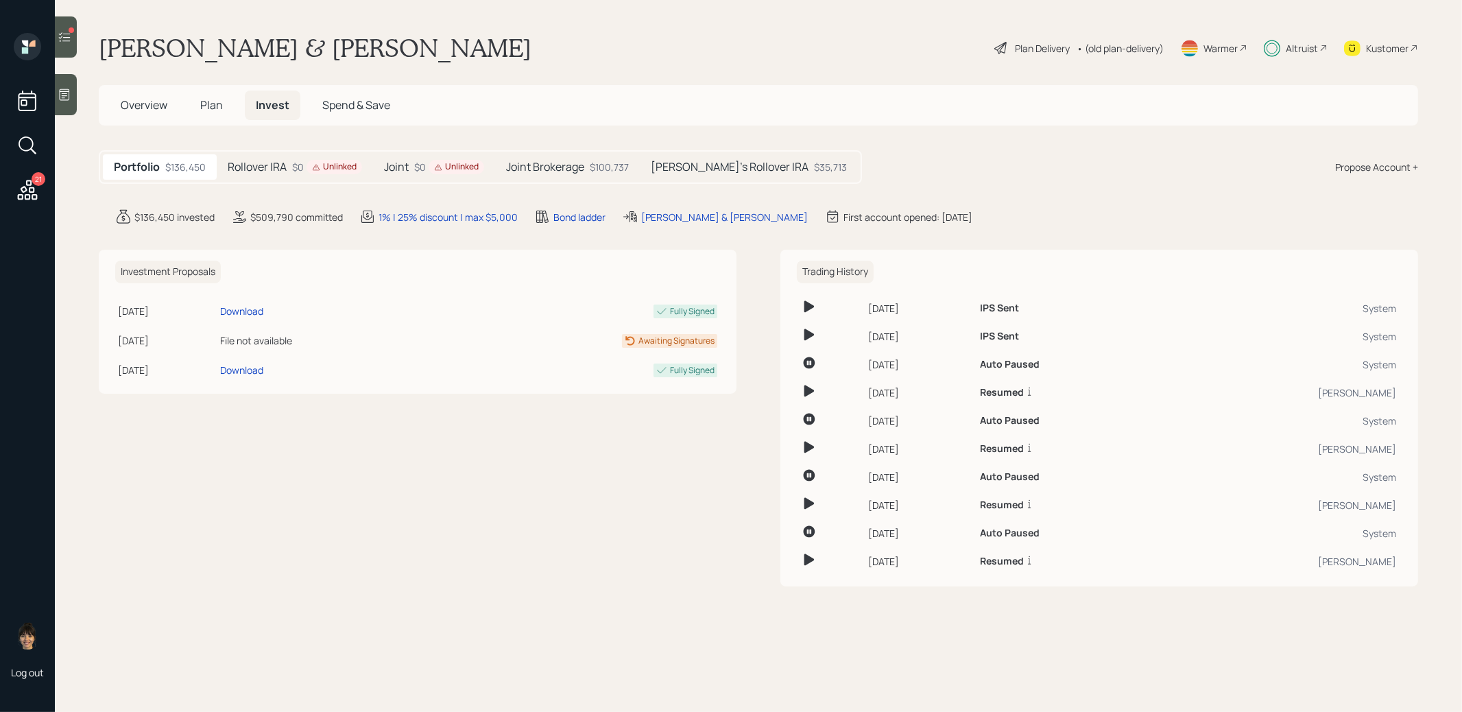
click at [328, 167] on div "Unlinked" at bounding box center [334, 167] width 45 height 12
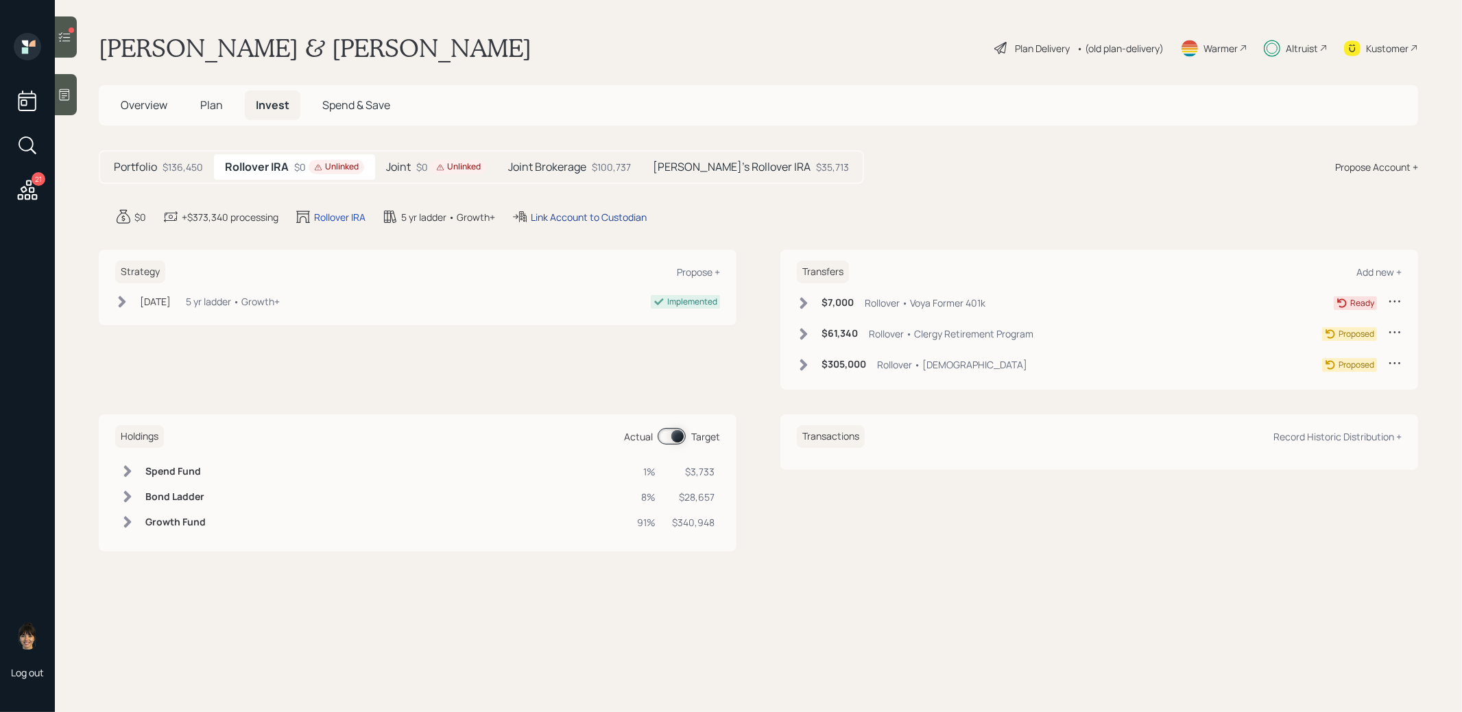
click at [586, 215] on div "Link Account to Custodian" at bounding box center [589, 217] width 116 height 14
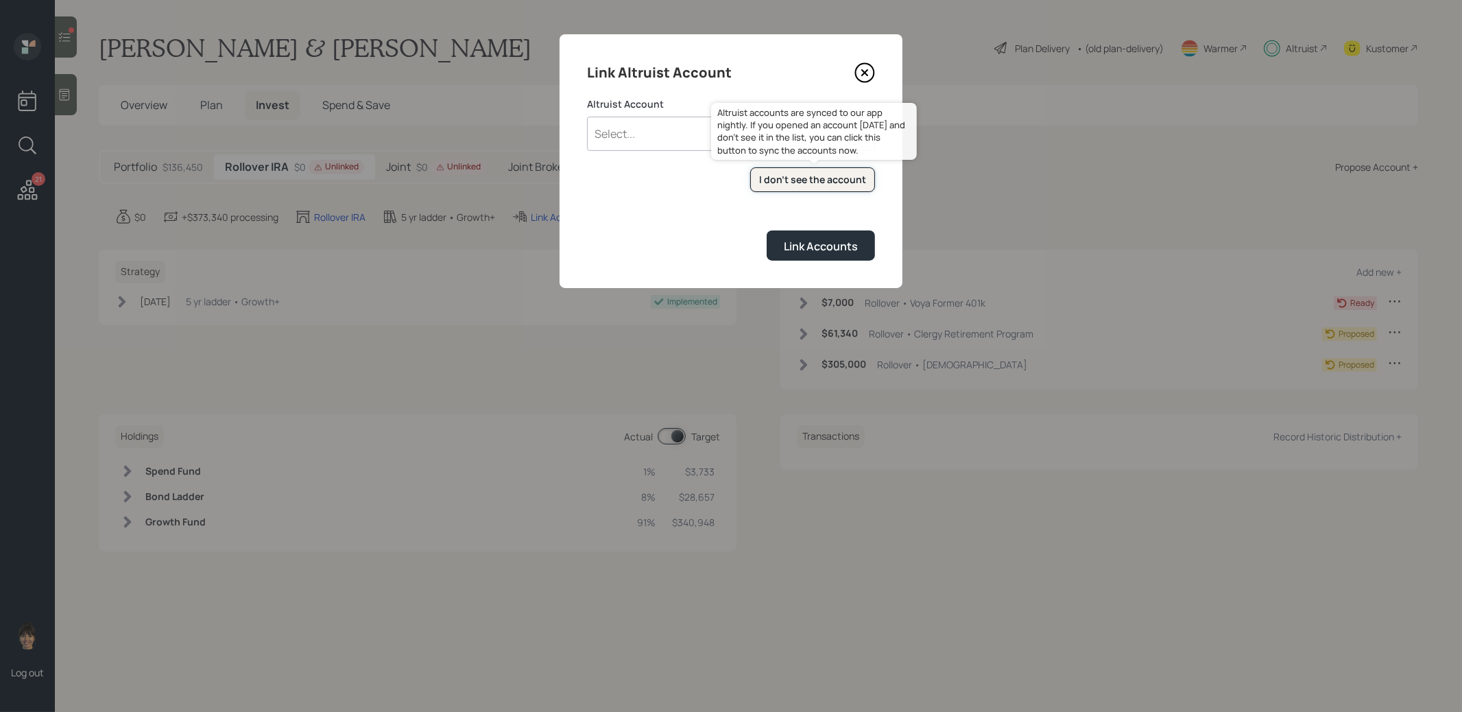
click at [765, 180] on div "I don't see the account" at bounding box center [812, 180] width 107 height 14
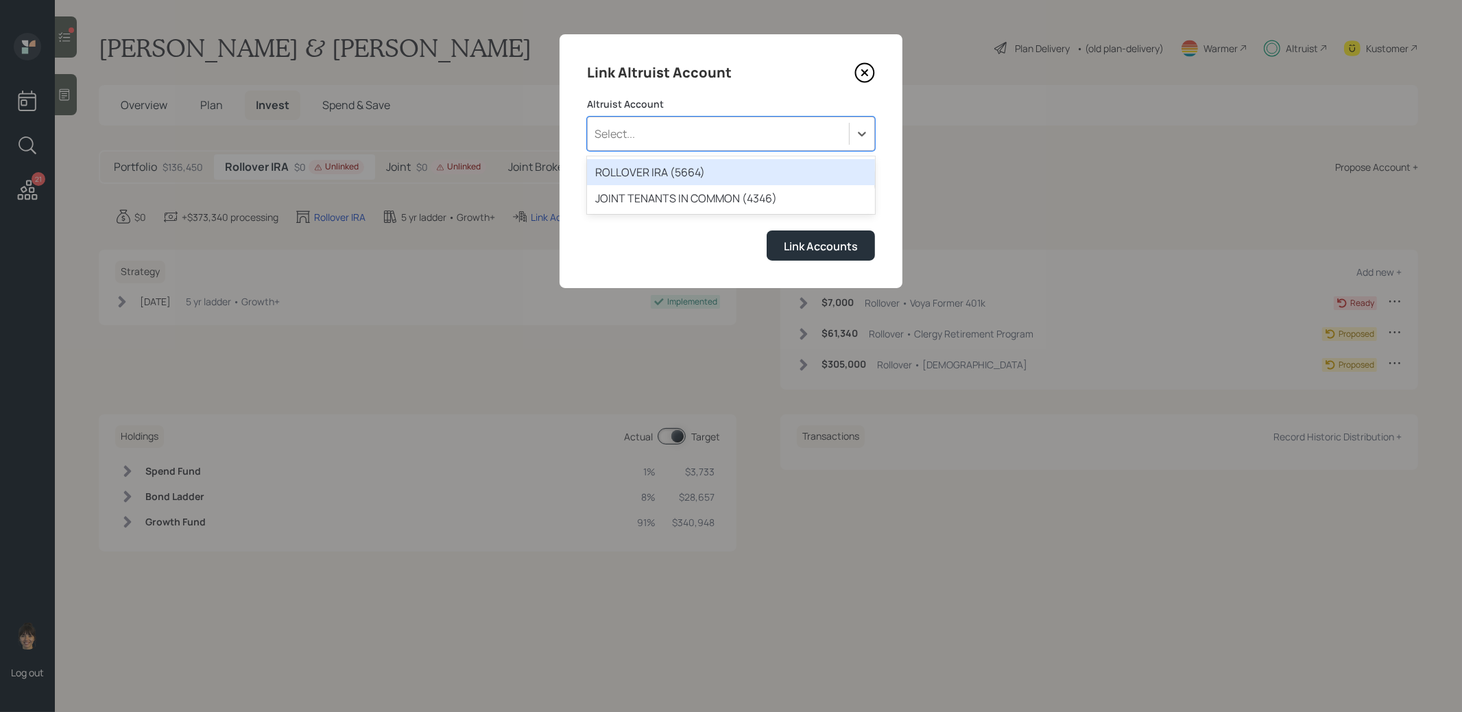
click at [636, 132] on div "Select..." at bounding box center [718, 133] width 261 height 23
click at [636, 169] on div "ROLLOVER IRA (5664)" at bounding box center [731, 172] width 288 height 26
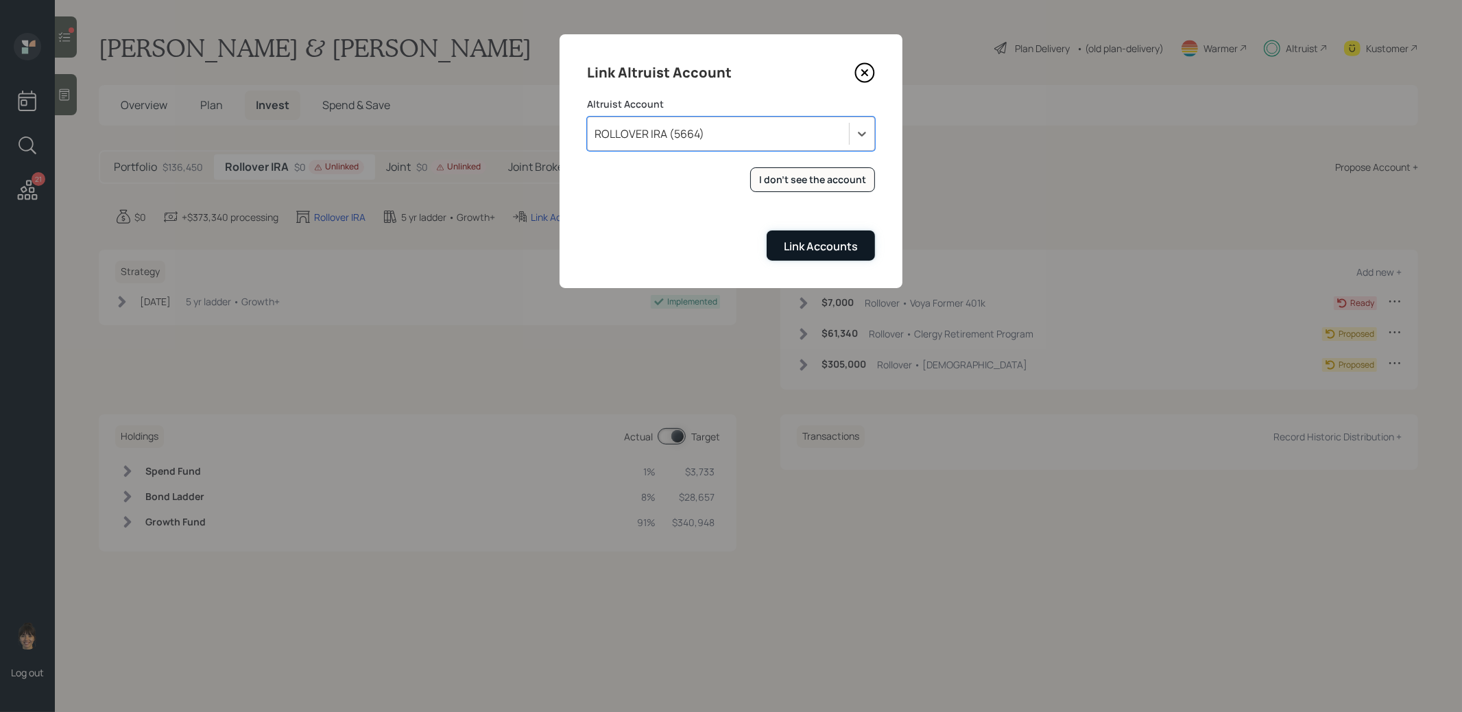
click at [805, 243] on div "Link Accounts" at bounding box center [821, 246] width 74 height 15
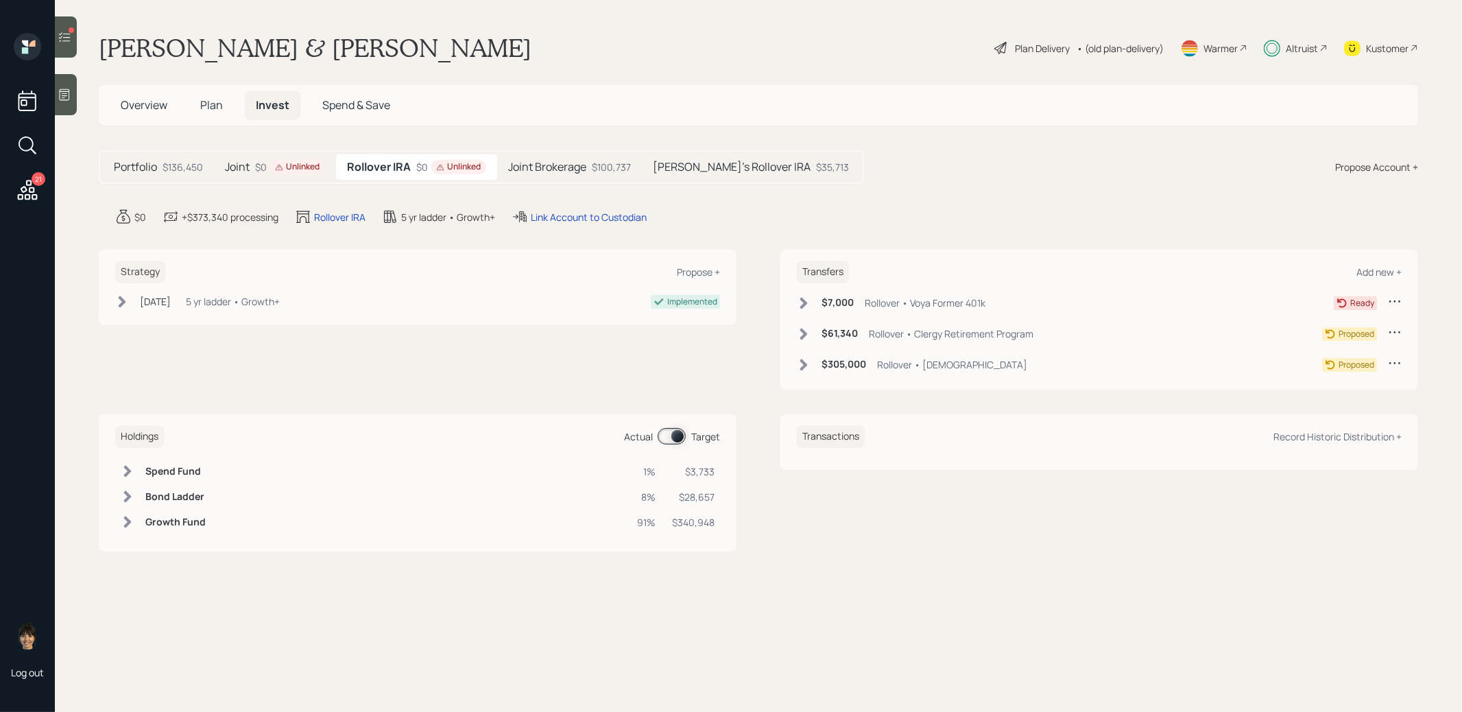
click at [804, 300] on icon at bounding box center [804, 303] width 8 height 12
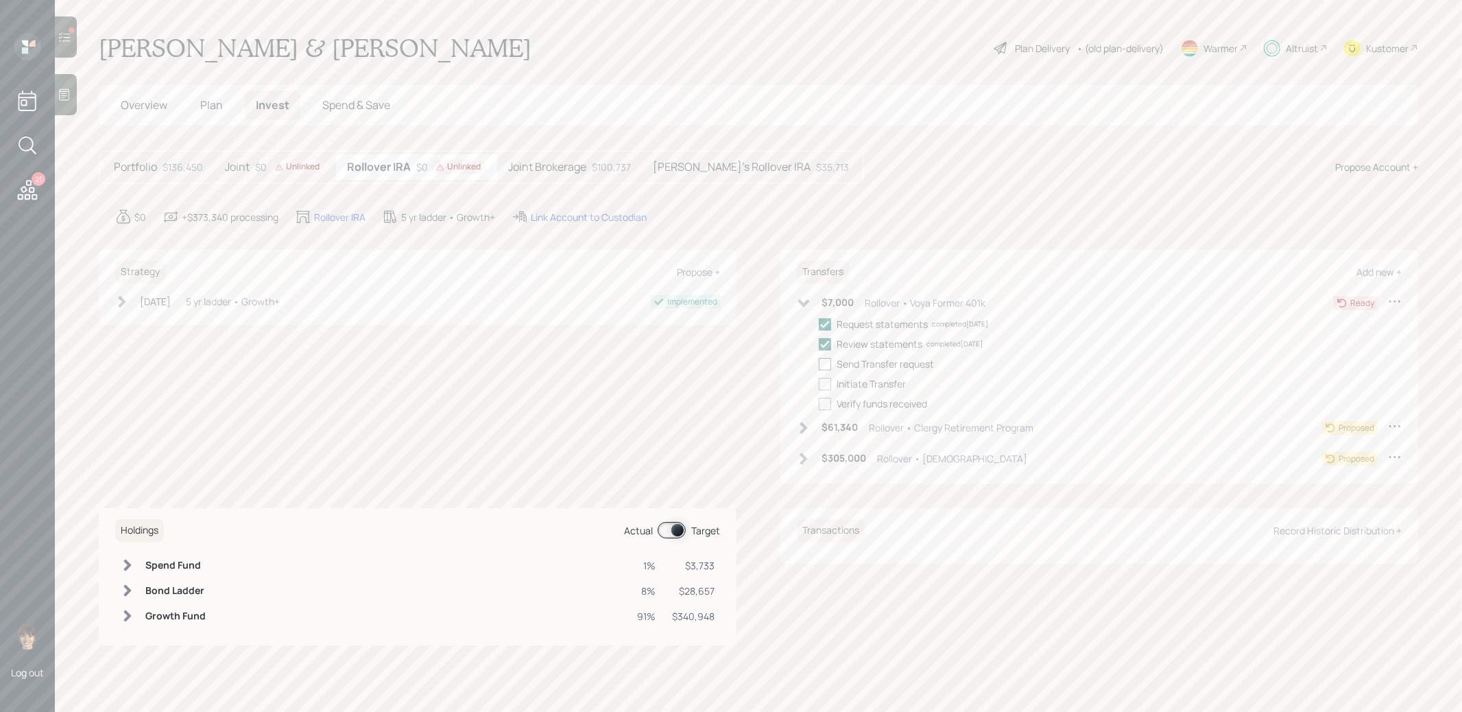
click at [826, 361] on div at bounding box center [825, 364] width 12 height 12
click at [819, 363] on input "checkbox" at bounding box center [818, 363] width 1 height 1
checkbox input "true"
